Goal: Transaction & Acquisition: Book appointment/travel/reservation

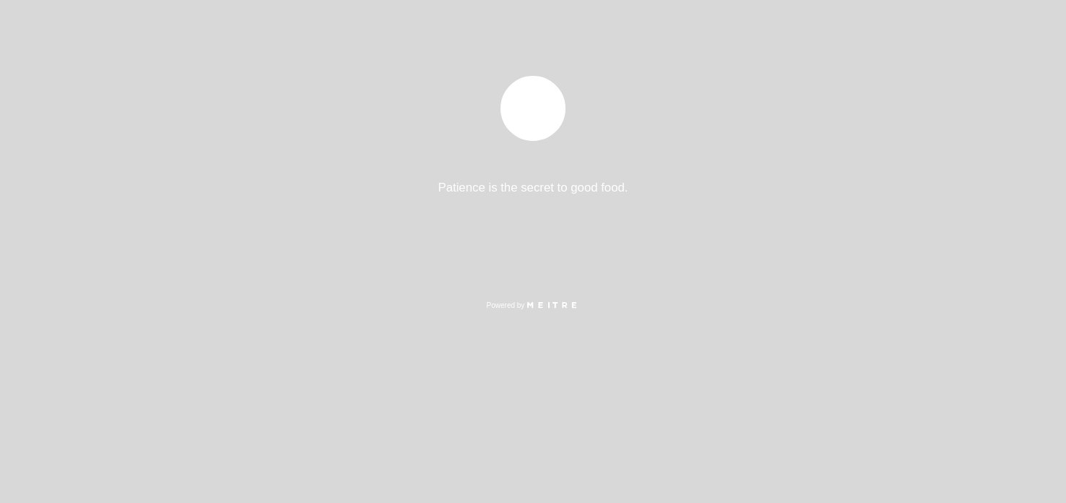
select select "es"
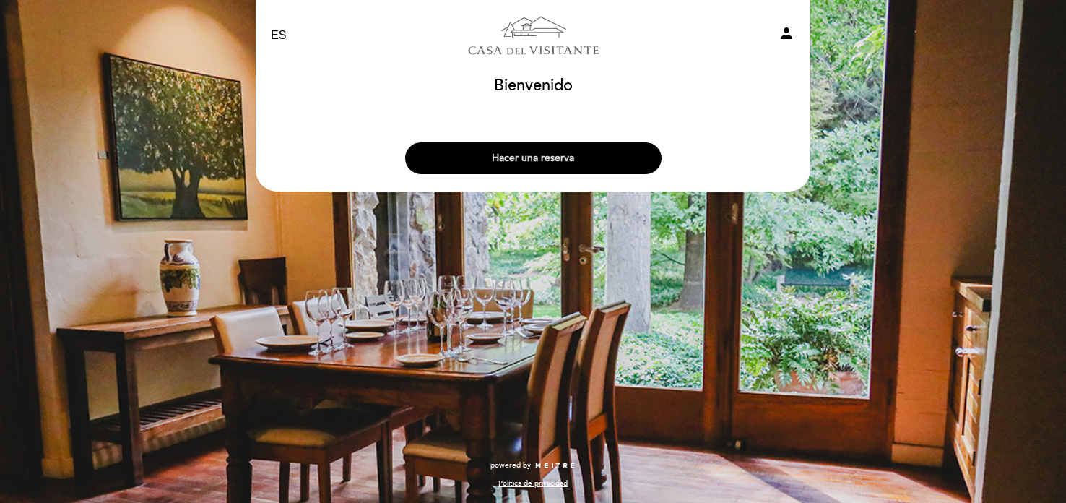
click at [512, 157] on button "Hacer una reserva" at bounding box center [533, 158] width 256 height 32
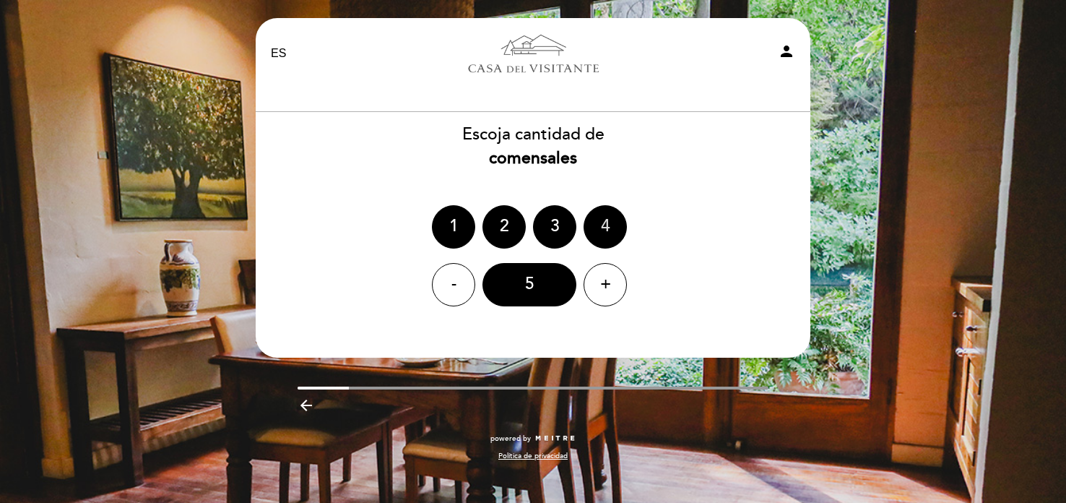
click at [597, 225] on div "4" at bounding box center [605, 226] width 43 height 43
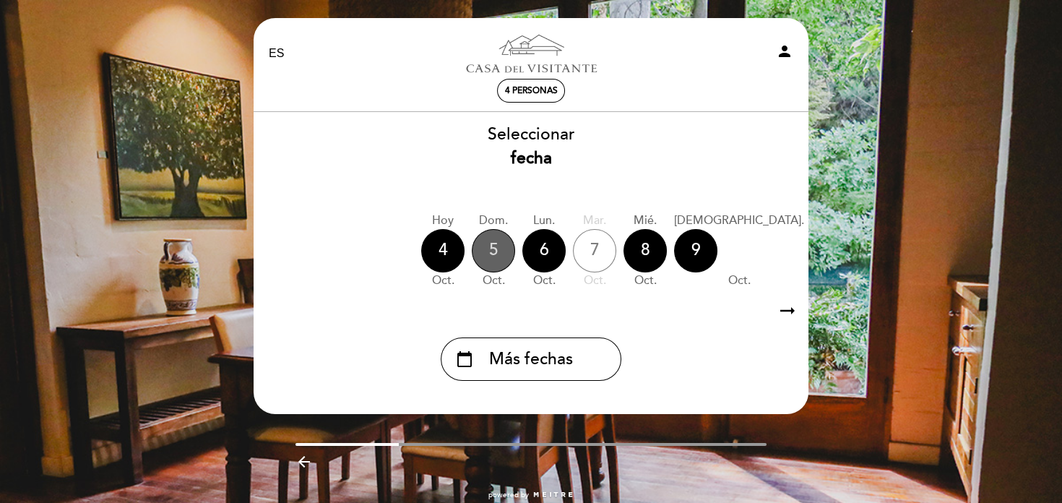
click at [496, 248] on div "5" at bounding box center [493, 250] width 43 height 43
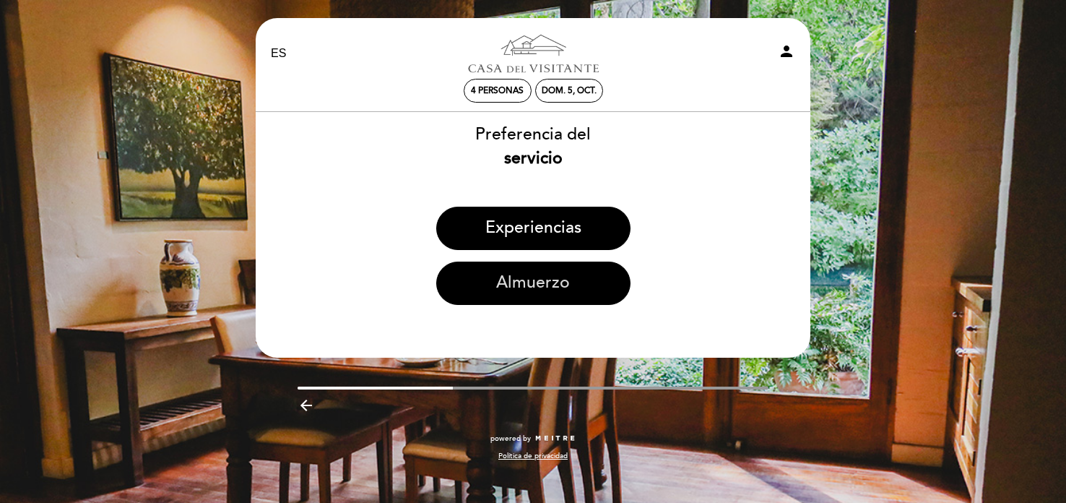
click at [534, 285] on button "Almuerzo" at bounding box center [533, 283] width 194 height 43
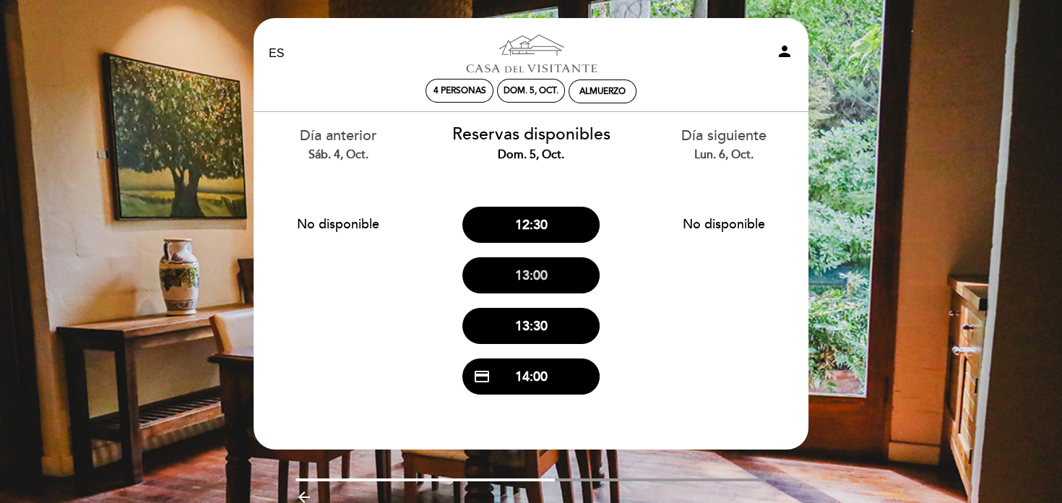
click at [549, 272] on button "13:00" at bounding box center [530, 275] width 137 height 36
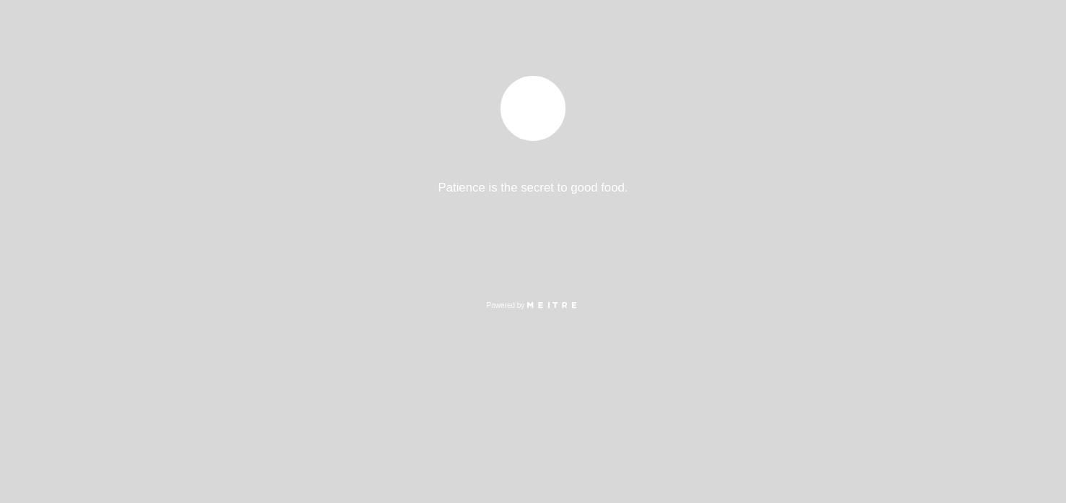
select select "es"
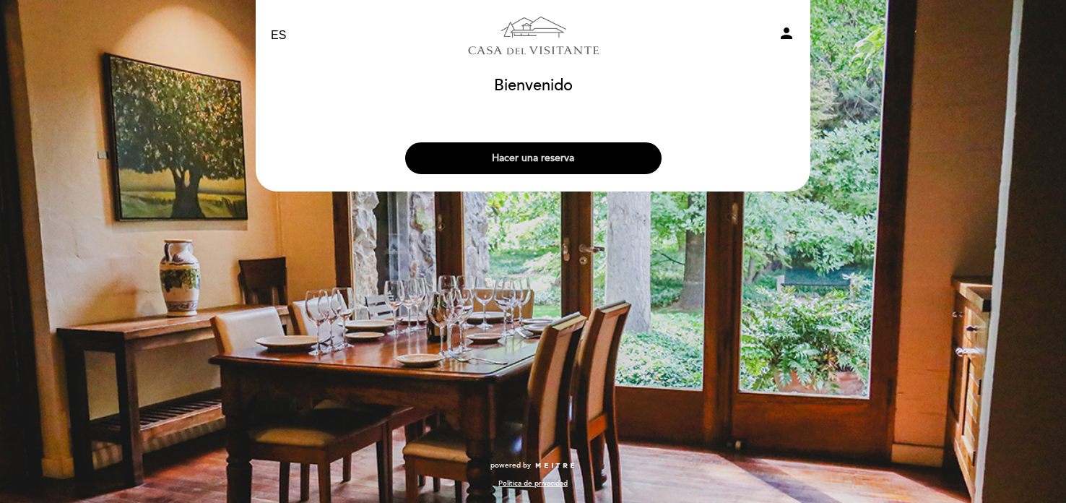
click at [546, 158] on button "Hacer una reserva" at bounding box center [533, 158] width 256 height 32
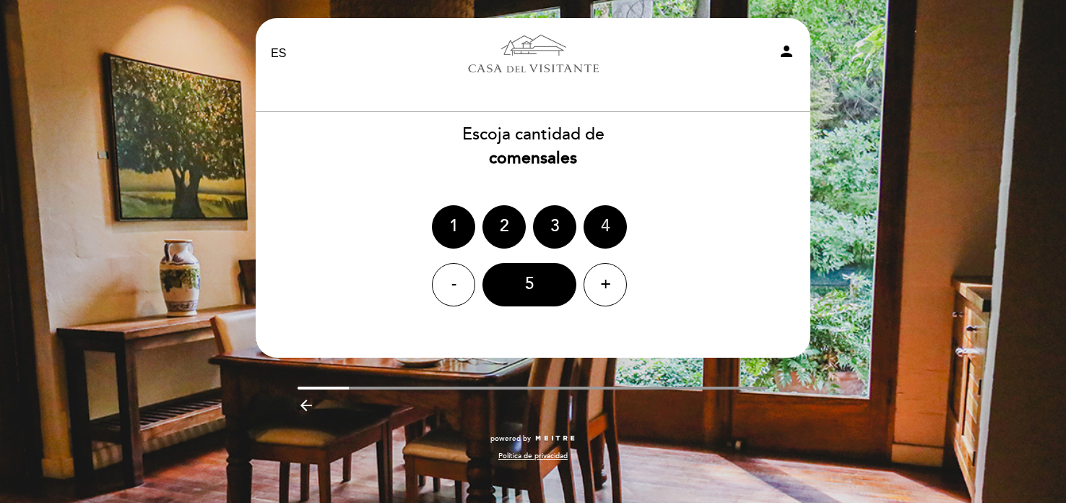
click at [595, 222] on div "4" at bounding box center [605, 226] width 43 height 43
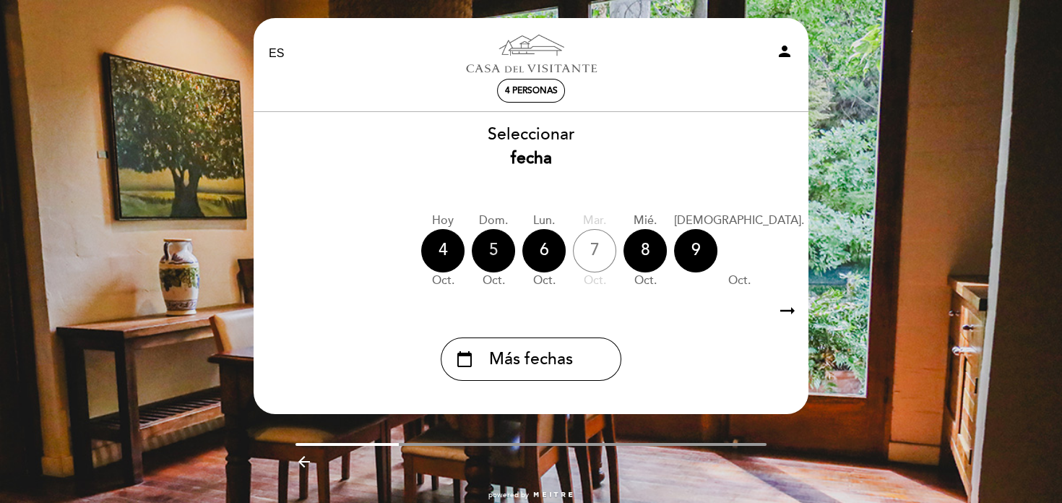
click at [492, 241] on div "5" at bounding box center [493, 250] width 43 height 43
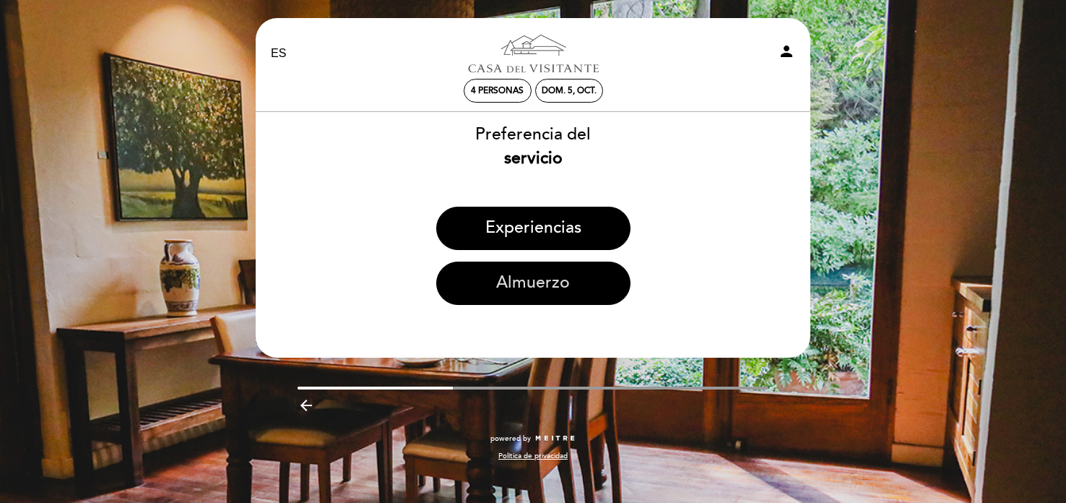
click at [534, 280] on button "Almuerzo" at bounding box center [533, 283] width 194 height 43
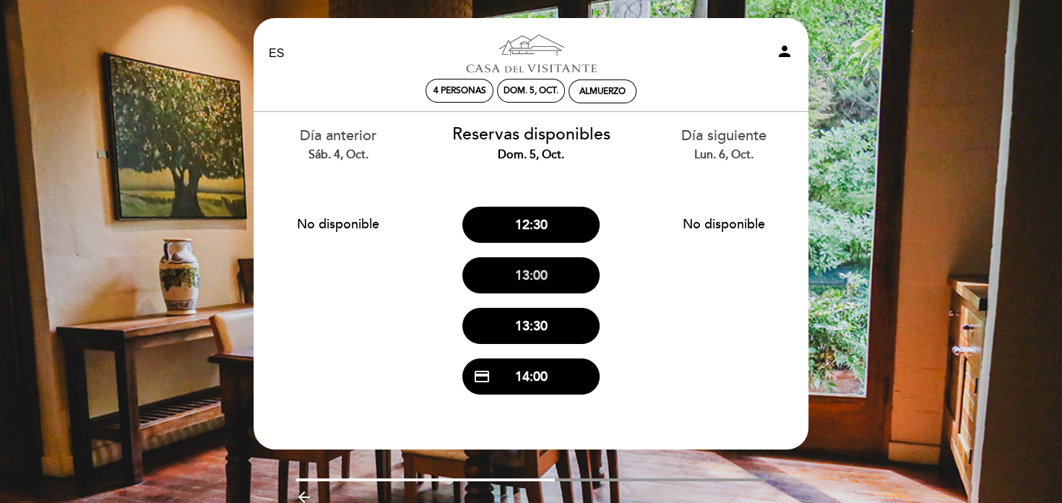
click at [517, 268] on button "13:00" at bounding box center [530, 275] width 137 height 36
